Goal: Obtain resource: Obtain resource

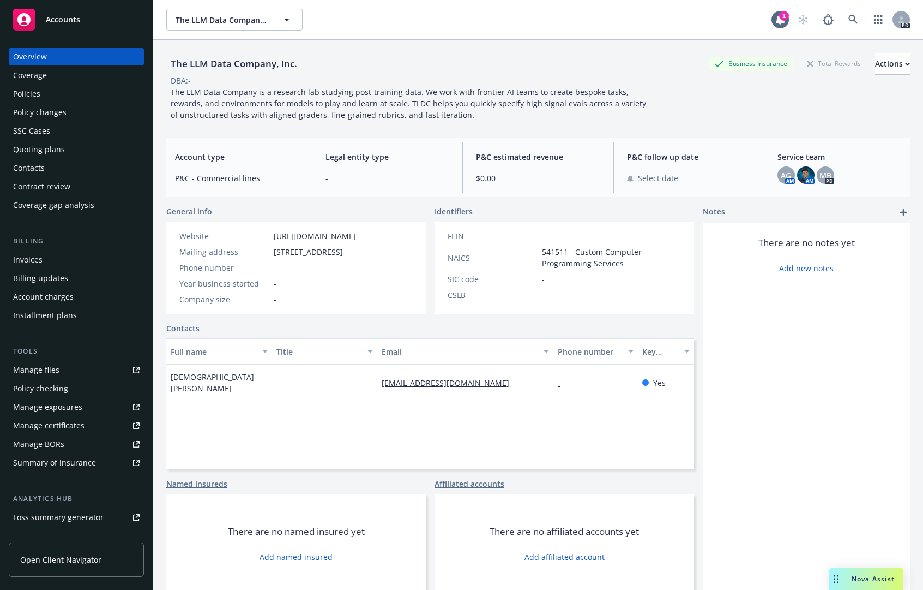
scroll to position [40, 0]
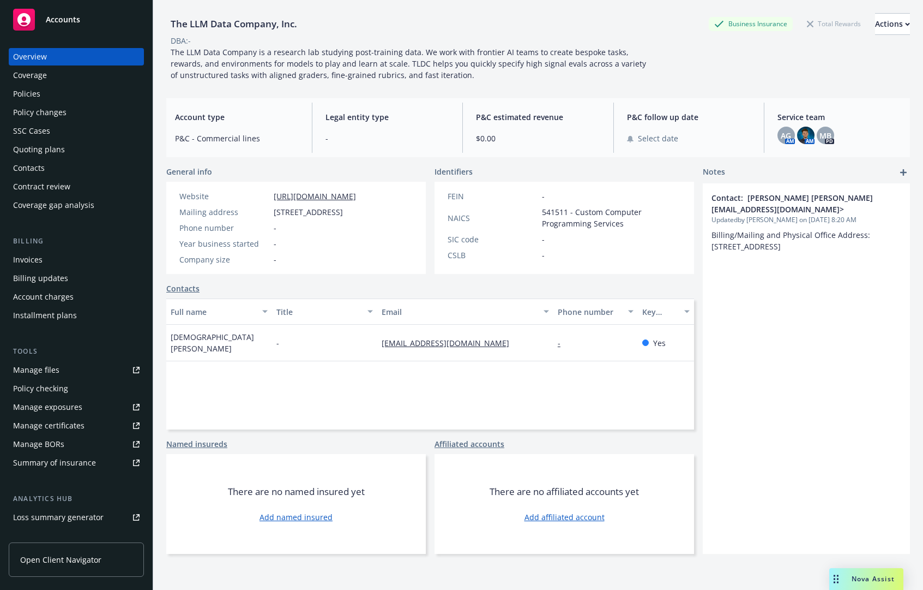
click at [33, 56] on div "Overview" at bounding box center [30, 56] width 34 height 17
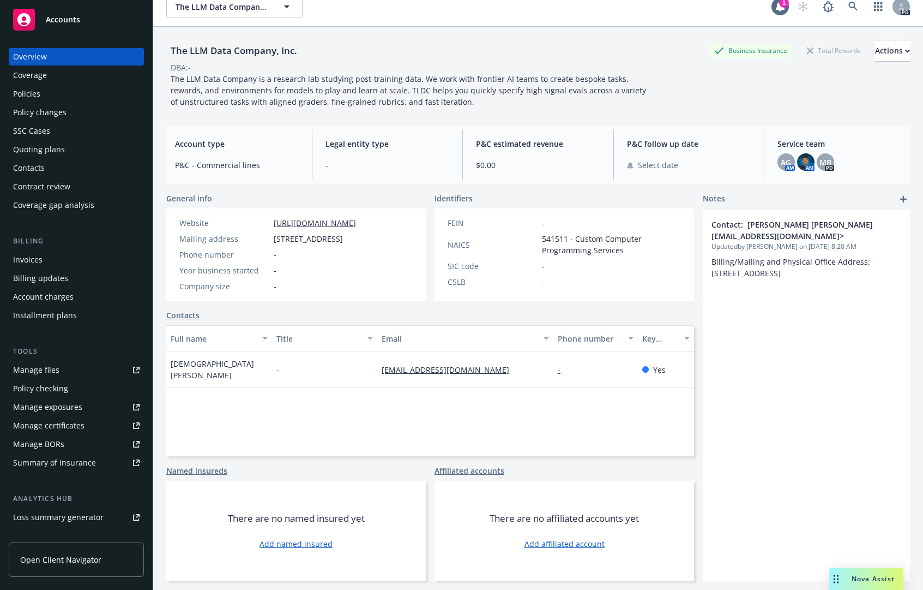
scroll to position [0, 0]
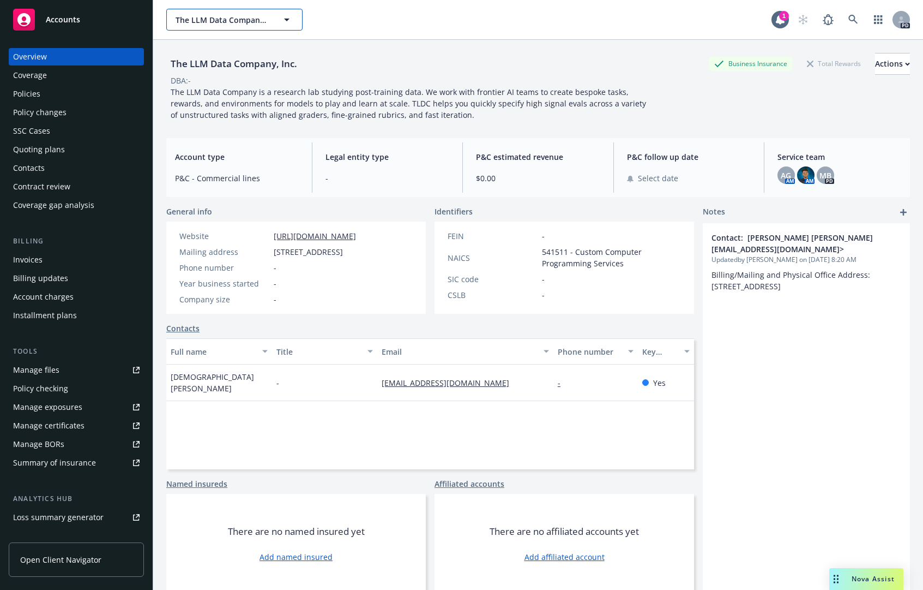
click at [200, 18] on span "The LLM Data Company, Inc." at bounding box center [223, 19] width 94 height 11
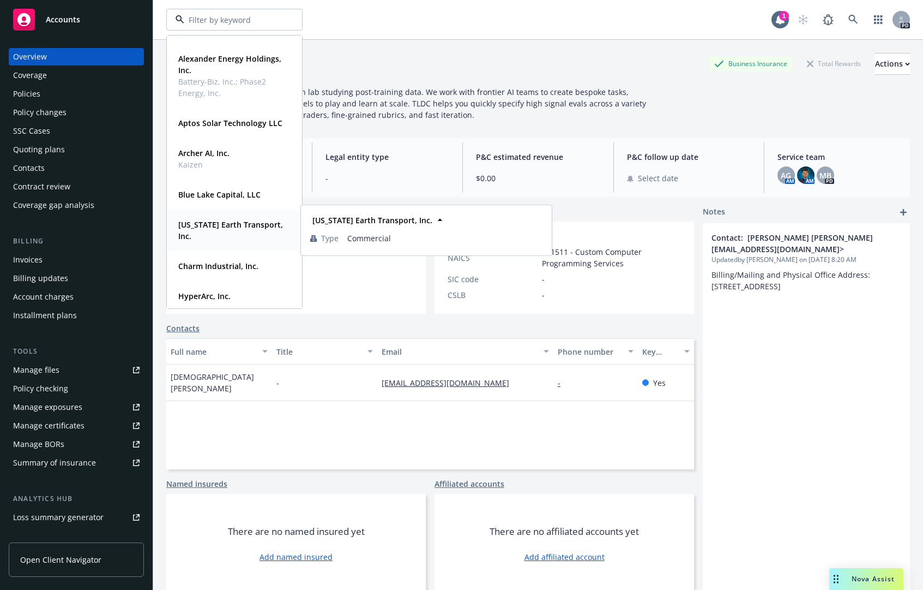
scroll to position [55, 0]
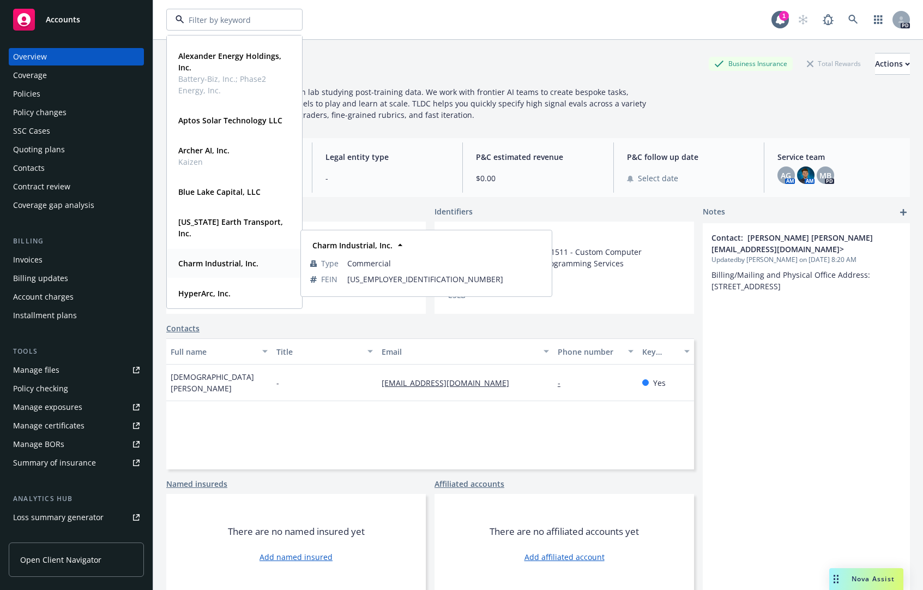
click at [224, 268] on strong "Charm Industrial, Inc." at bounding box center [218, 263] width 80 height 10
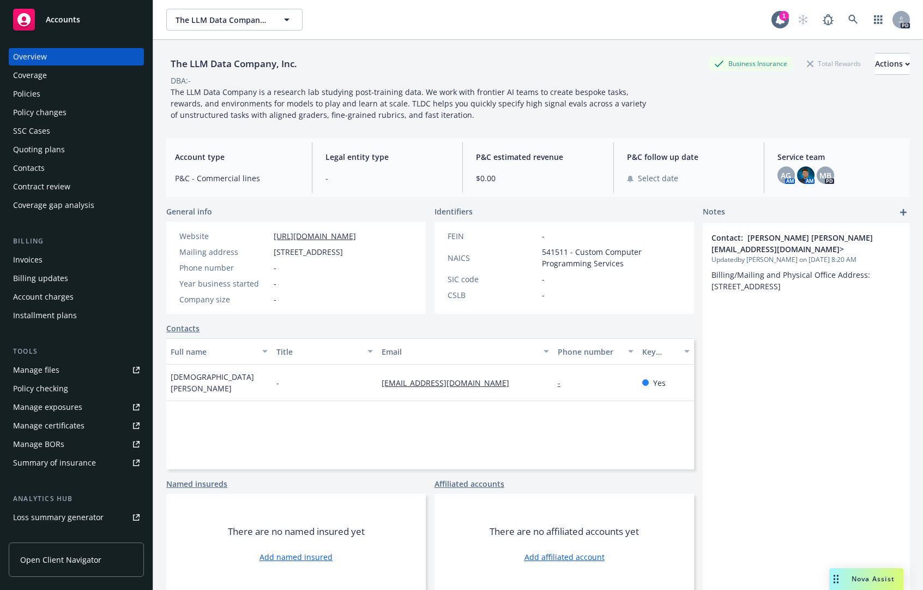
click at [34, 95] on div "Policies" at bounding box center [26, 93] width 27 height 17
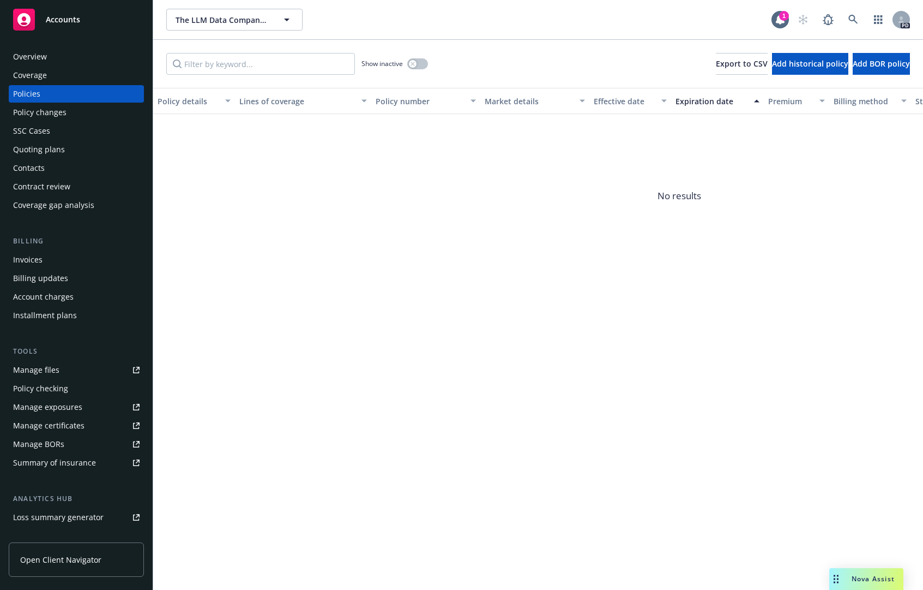
click at [35, 98] on div "Policies" at bounding box center [26, 93] width 27 height 17
click at [32, 76] on div "Coverage" at bounding box center [30, 75] width 34 height 17
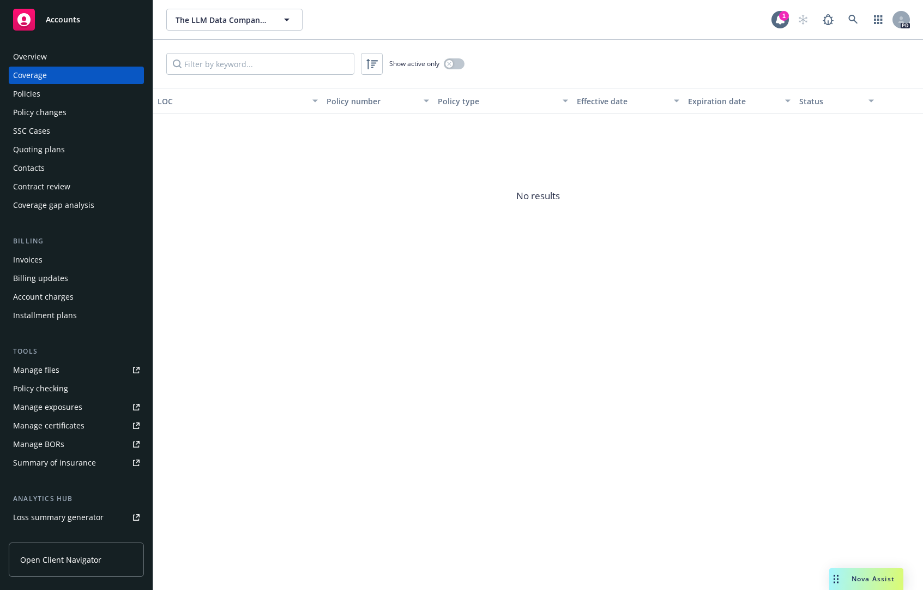
click at [29, 53] on div "Overview" at bounding box center [30, 56] width 34 height 17
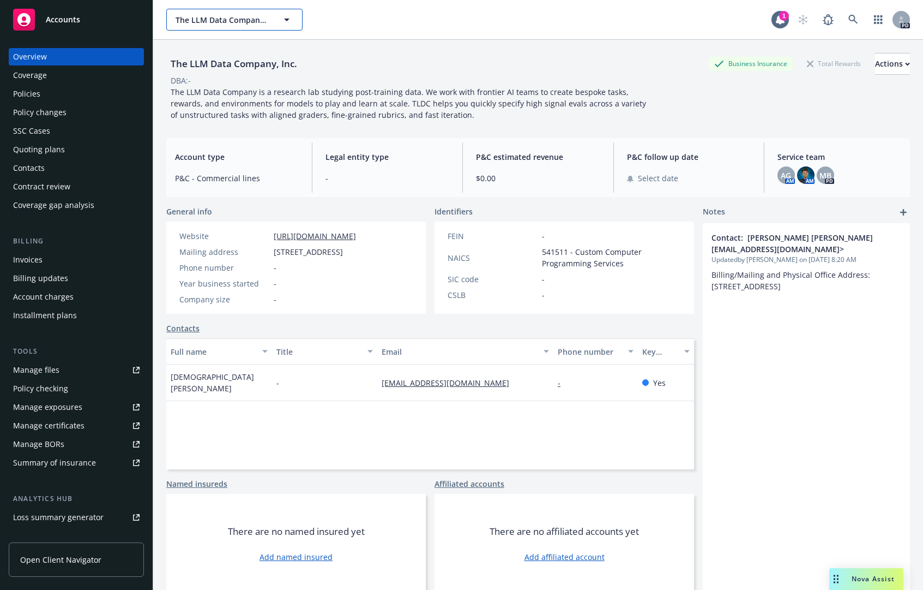
click at [193, 26] on button "The LLM Data Company, Inc." at bounding box center [234, 20] width 136 height 22
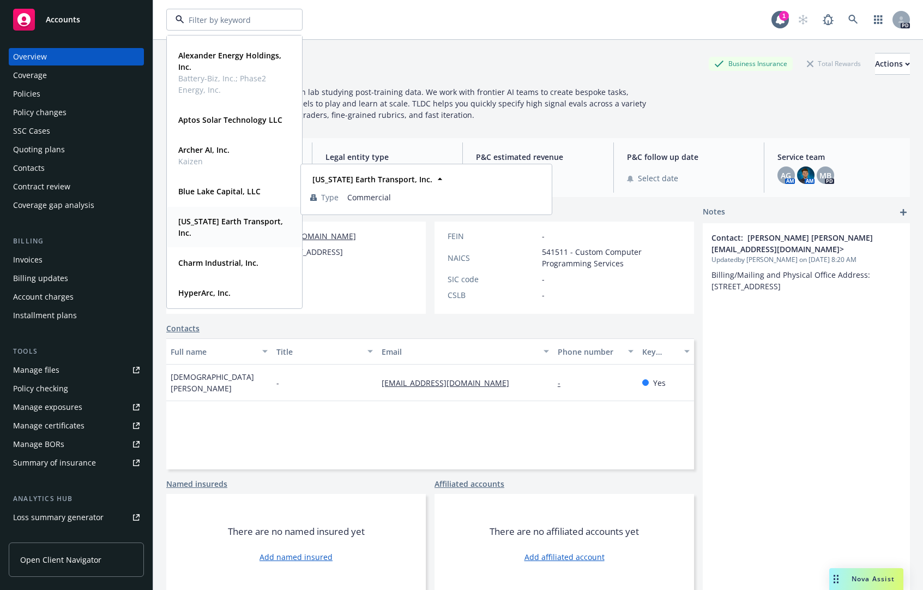
scroll to position [109, 0]
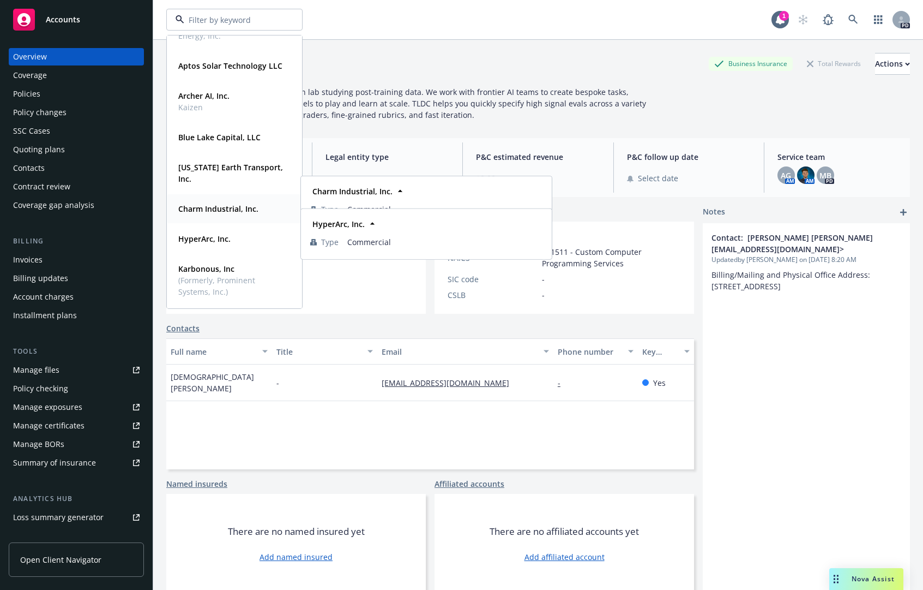
click at [218, 205] on strong "Charm Industrial, Inc." at bounding box center [218, 208] width 80 height 10
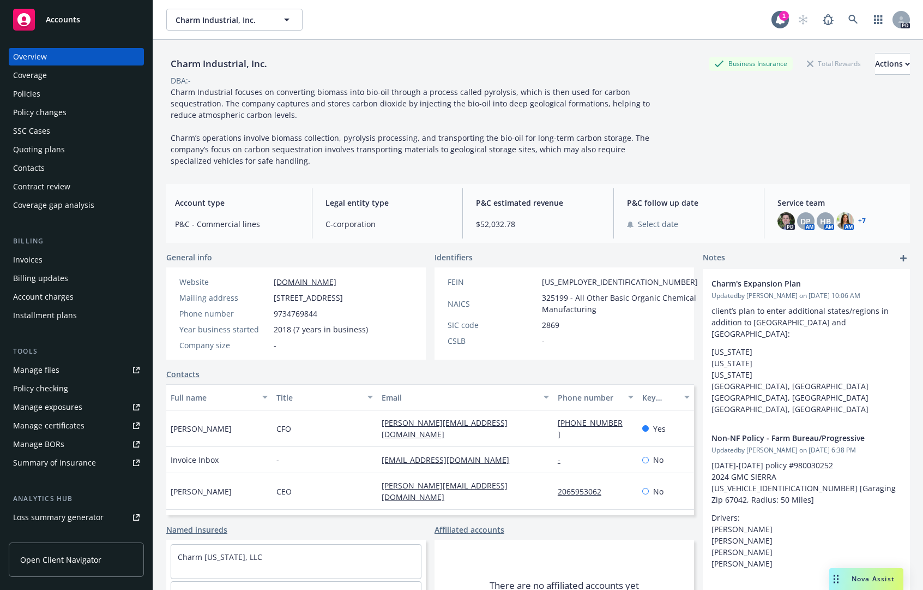
click at [38, 86] on div "Policies" at bounding box center [26, 93] width 27 height 17
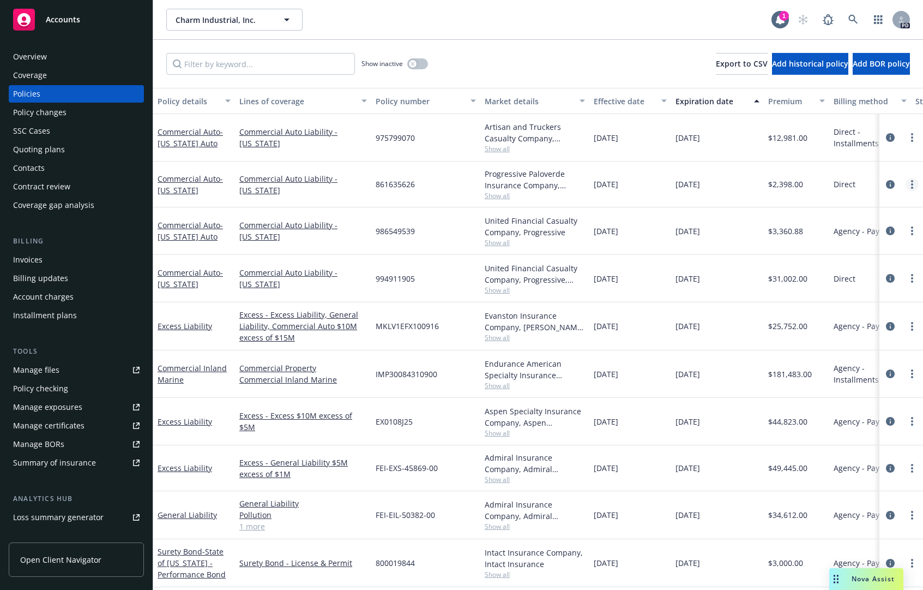
click at [911, 185] on icon "more" at bounding box center [912, 184] width 2 height 9
click at [38, 373] on div "Manage files" at bounding box center [36, 369] width 46 height 17
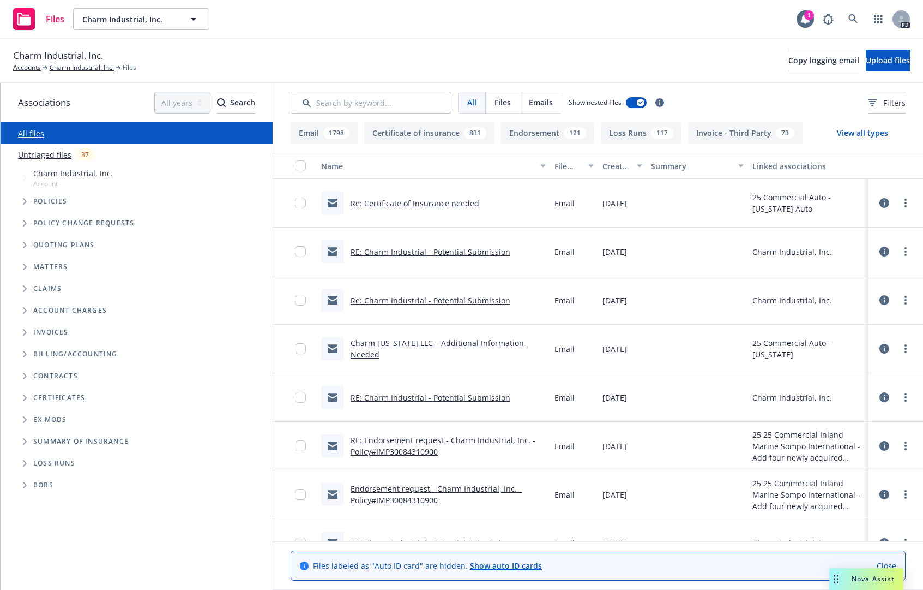
click at [445, 202] on link "Re: Certificate of Insurance needed" at bounding box center [415, 203] width 129 height 10
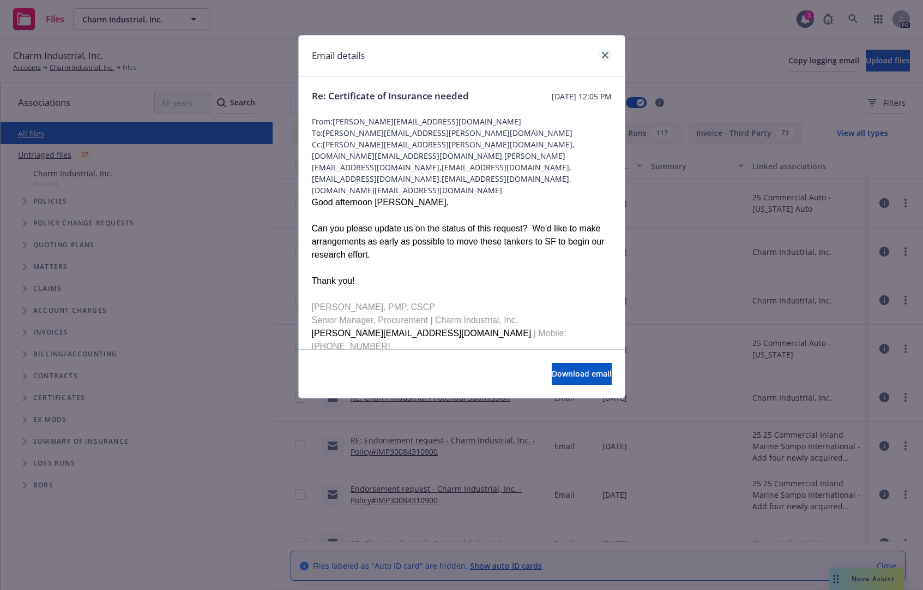
drag, startPoint x: 608, startPoint y: 66, endPoint x: 607, endPoint y: 61, distance: 5.6
click at [608, 67] on div "Email details" at bounding box center [462, 55] width 326 height 41
click at [606, 61] on div at bounding box center [603, 56] width 17 height 14
click at [606, 59] on link "close" at bounding box center [605, 55] width 13 height 13
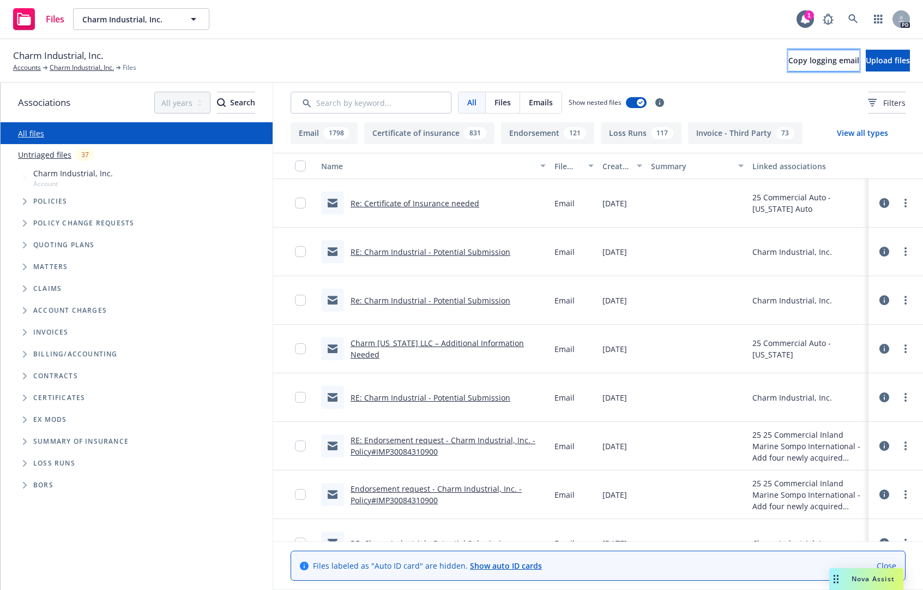
click at [789, 54] on button "Copy logging email" at bounding box center [824, 61] width 71 height 22
click at [573, 21] on div "Files Charm Industrial, Inc. Charm Industrial, Inc. 1 PD" at bounding box center [461, 19] width 923 height 39
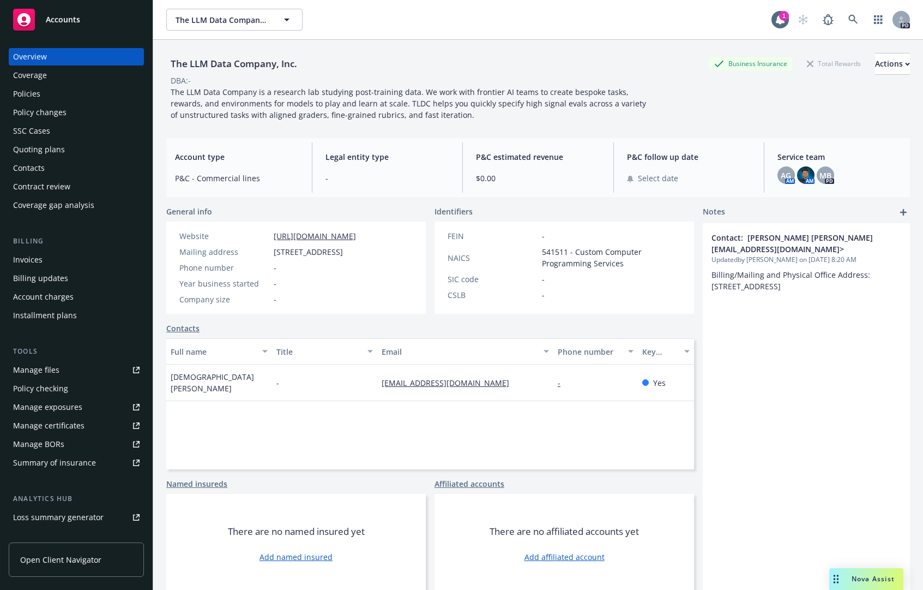
click at [31, 88] on div "Policies" at bounding box center [26, 93] width 27 height 17
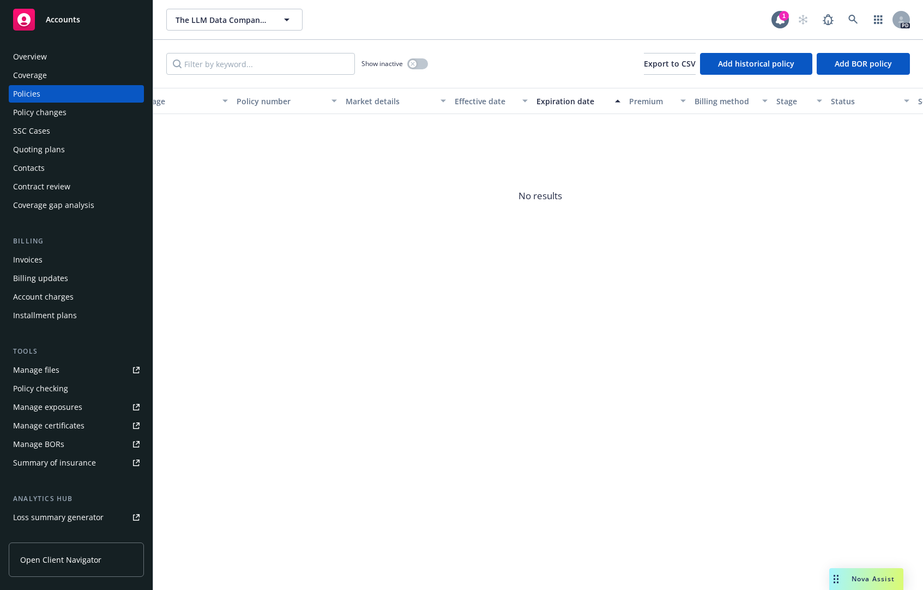
scroll to position [0, 230]
click at [237, 15] on span "The LLM Data Company, Inc." at bounding box center [223, 19] width 94 height 11
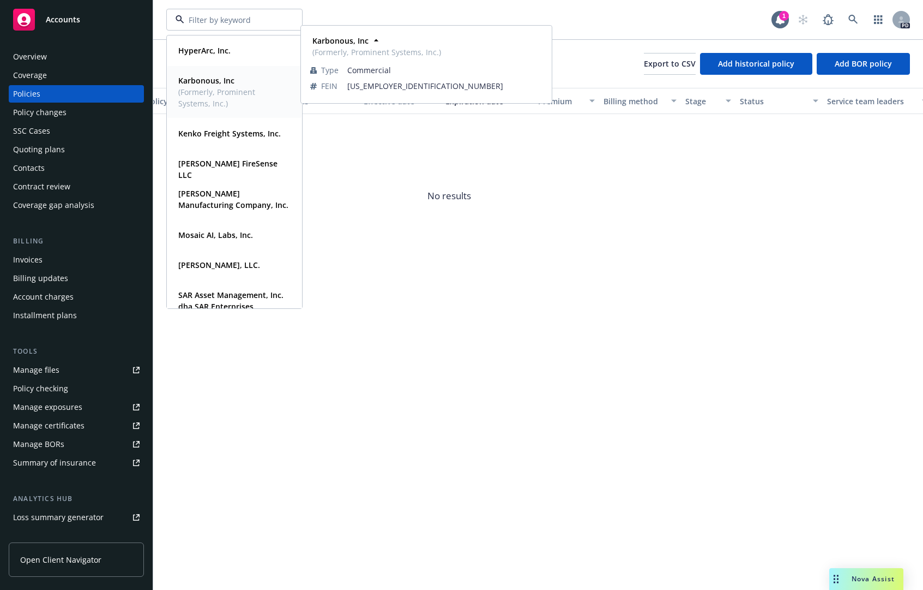
scroll to position [352, 0]
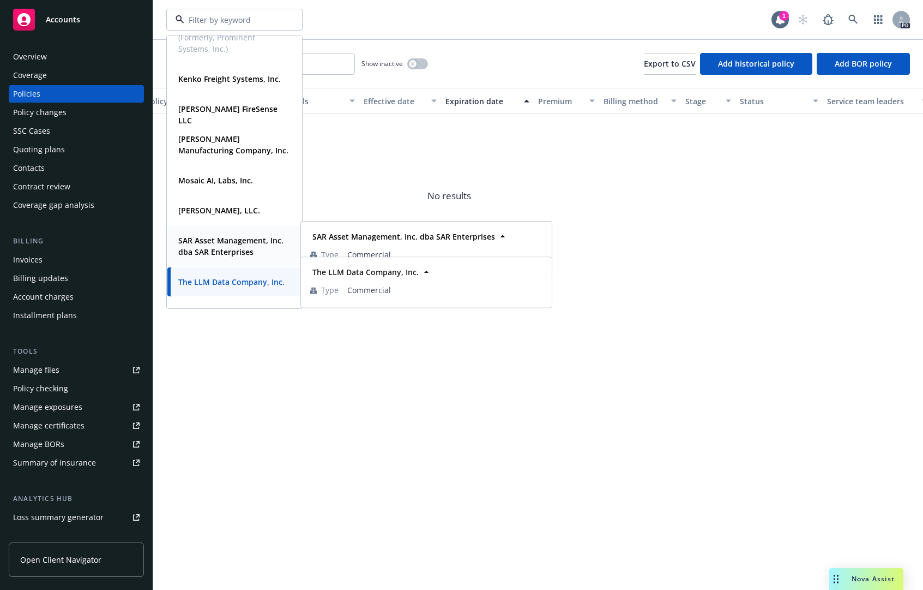
click at [202, 250] on strong "SAR Asset Management, Inc. dba SAR Enterprises" at bounding box center [230, 246] width 105 height 22
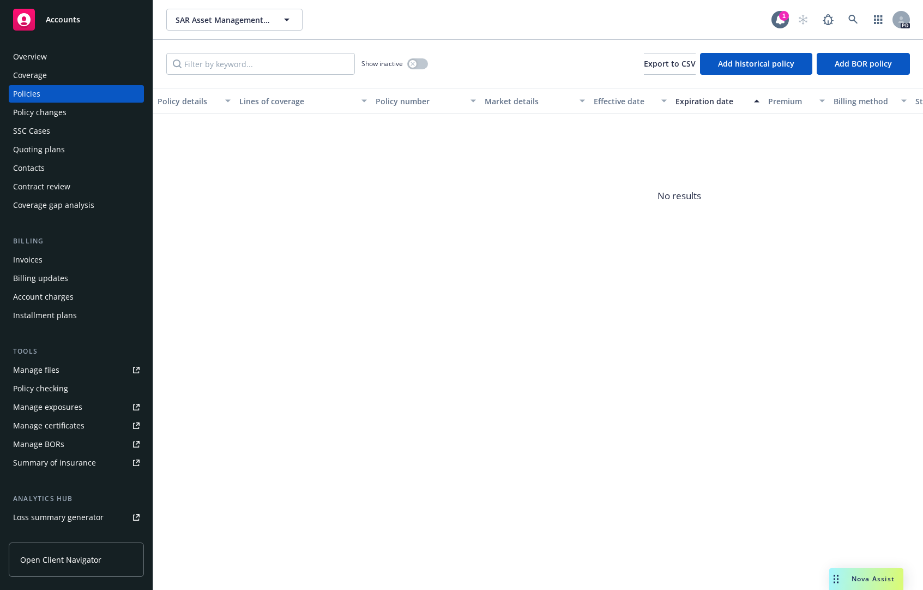
click at [35, 61] on div "Overview" at bounding box center [30, 56] width 34 height 17
